Goal: Task Accomplishment & Management: Manage account settings

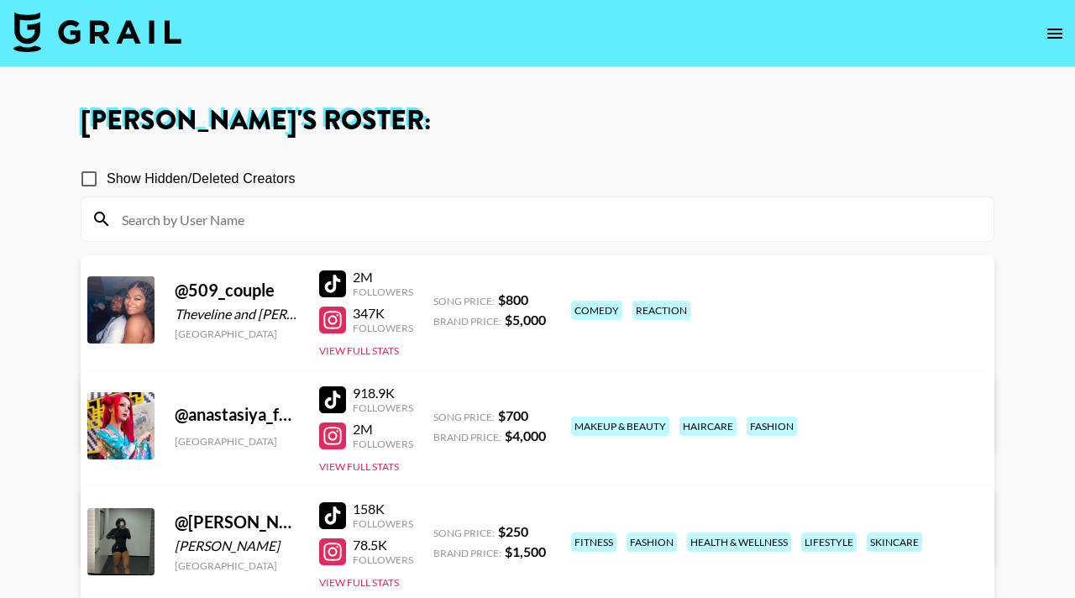
scroll to position [342, 0]
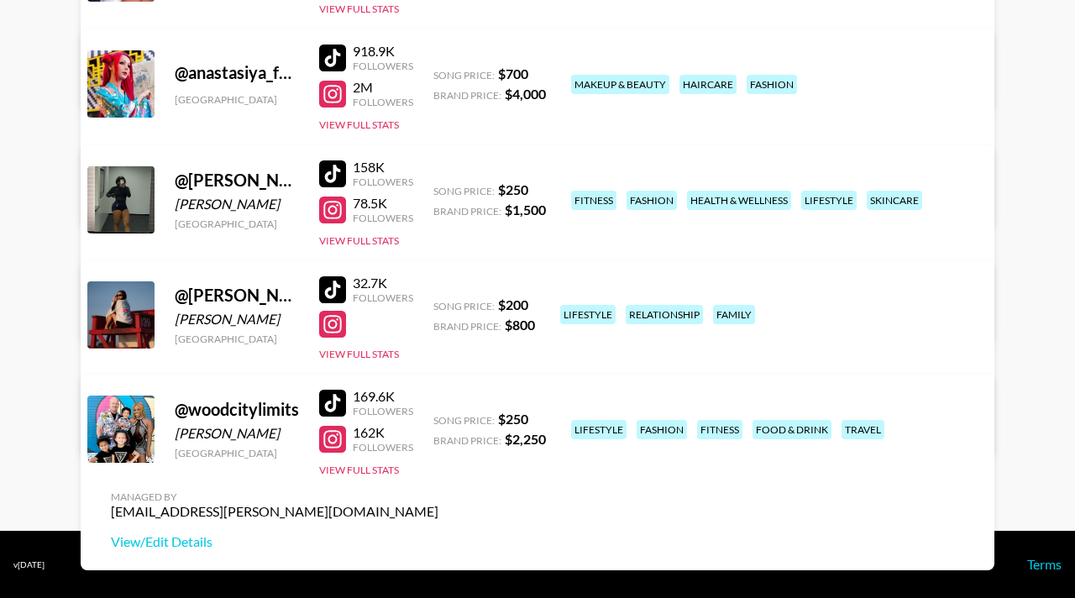
click at [439, 304] on link "View/Edit Details" at bounding box center [275, 312] width 328 height 17
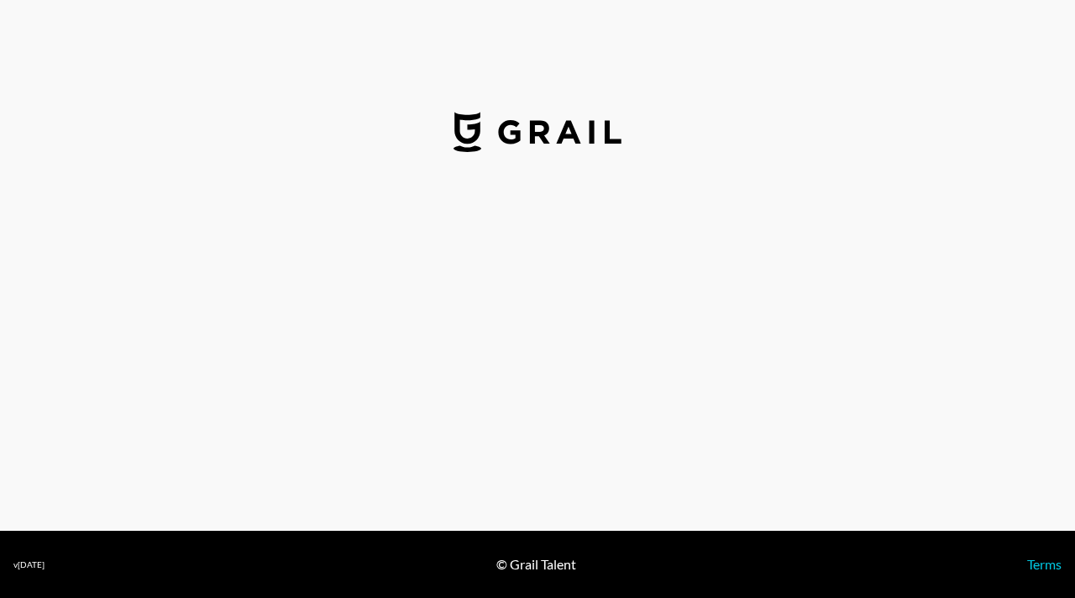
select select "USD"
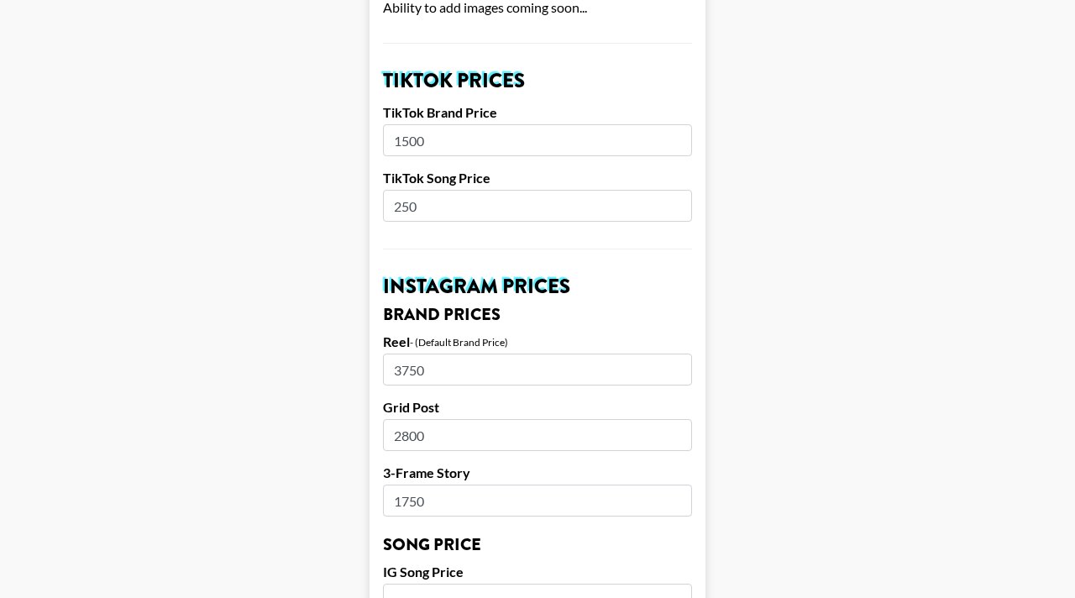
scroll to position [585, 0]
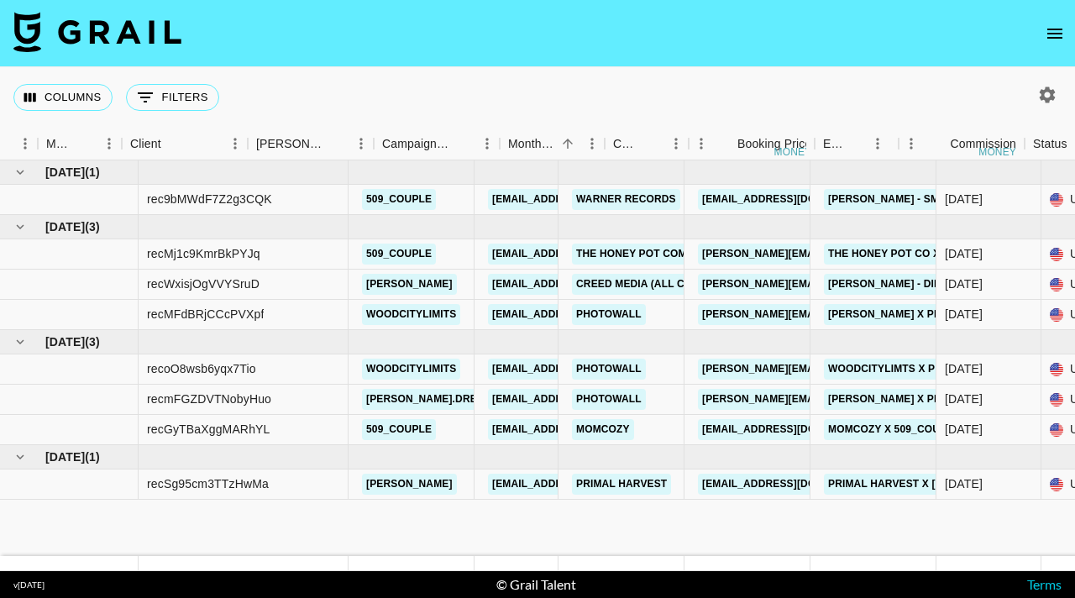
scroll to position [0, 437]
